Goal: Navigation & Orientation: Find specific page/section

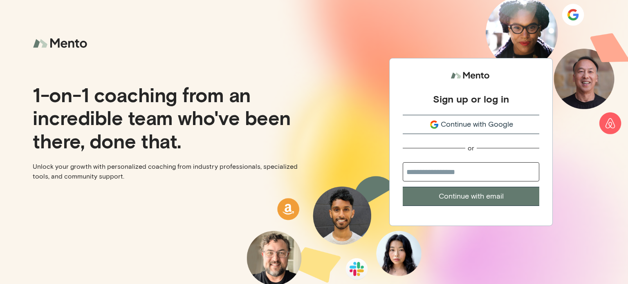
click at [474, 122] on span "Continue with Google" at bounding box center [477, 124] width 72 height 11
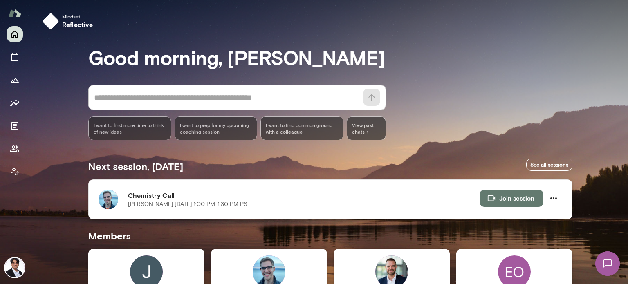
click at [164, 209] on div "Chemistry Call Eric Stoltz · Thu, Sep 25 · 1:00 PM-1:30 PM PST" at bounding box center [304, 200] width 352 height 20
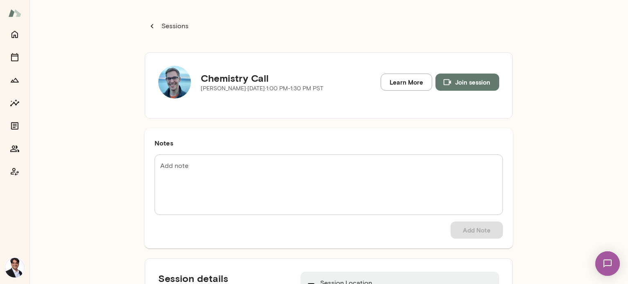
scroll to position [76, 0]
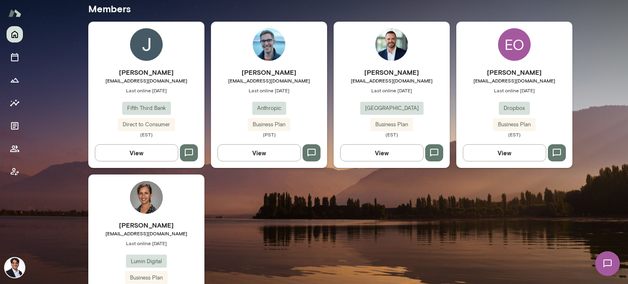
scroll to position [228, 0]
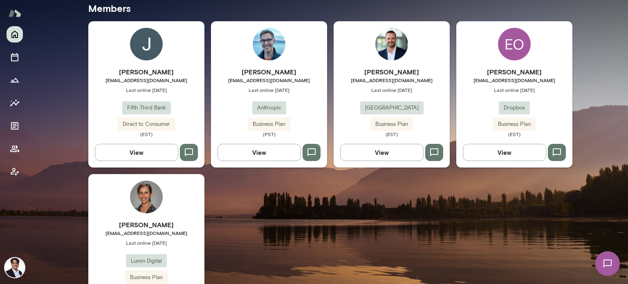
click at [258, 79] on span "estoltz@anthropic.com" at bounding box center [269, 80] width 116 height 7
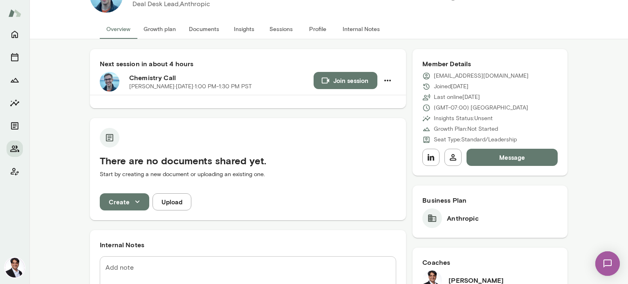
scroll to position [13, 0]
